Goal: Task Accomplishment & Management: Complete application form

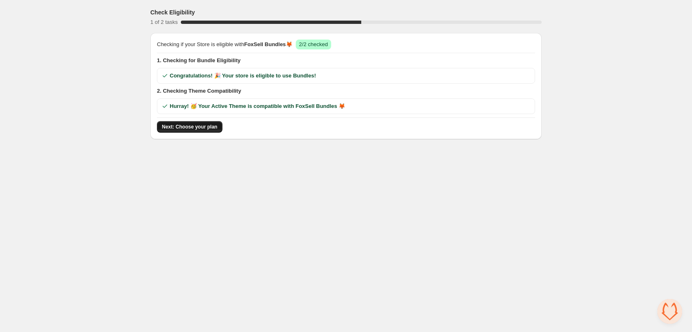
click at [174, 129] on span "Next: Choose your plan" at bounding box center [190, 127] width 56 height 7
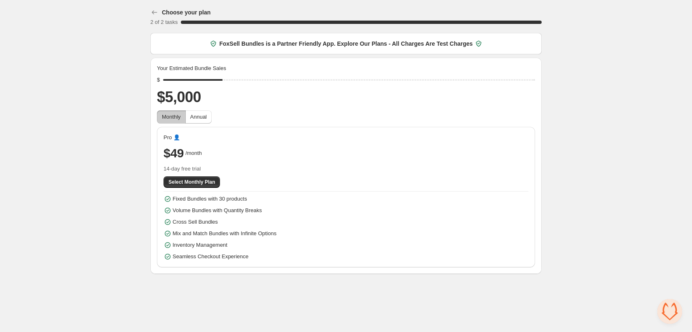
click at [486, 300] on body "Choose your plan 2 of 2 tasks 100 % FoxSell Bundles is a Partner Friendly App. …" at bounding box center [346, 166] width 692 height 332
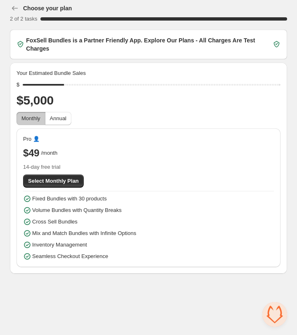
click at [23, 120] on span "Monthly" at bounding box center [30, 118] width 19 height 6
click at [28, 121] on span "Monthly" at bounding box center [30, 118] width 19 height 6
click at [38, 120] on span "Monthly" at bounding box center [30, 118] width 19 height 6
